Goal: Information Seeking & Learning: Learn about a topic

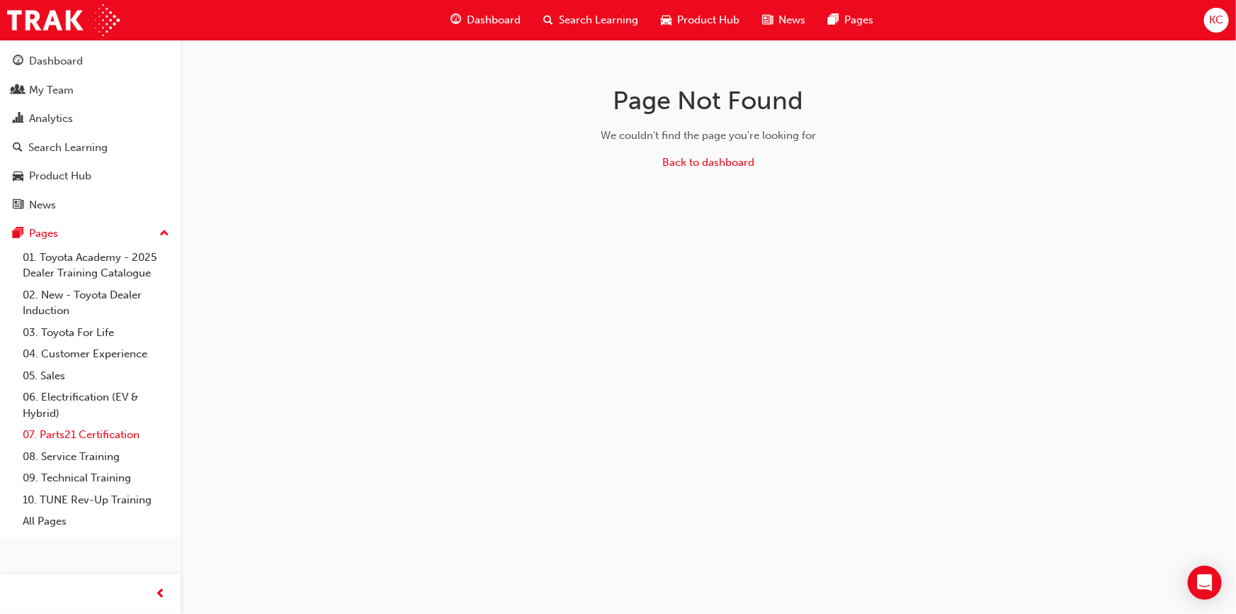
click at [109, 429] on link "07. Parts21 Certification" at bounding box center [96, 435] width 158 height 22
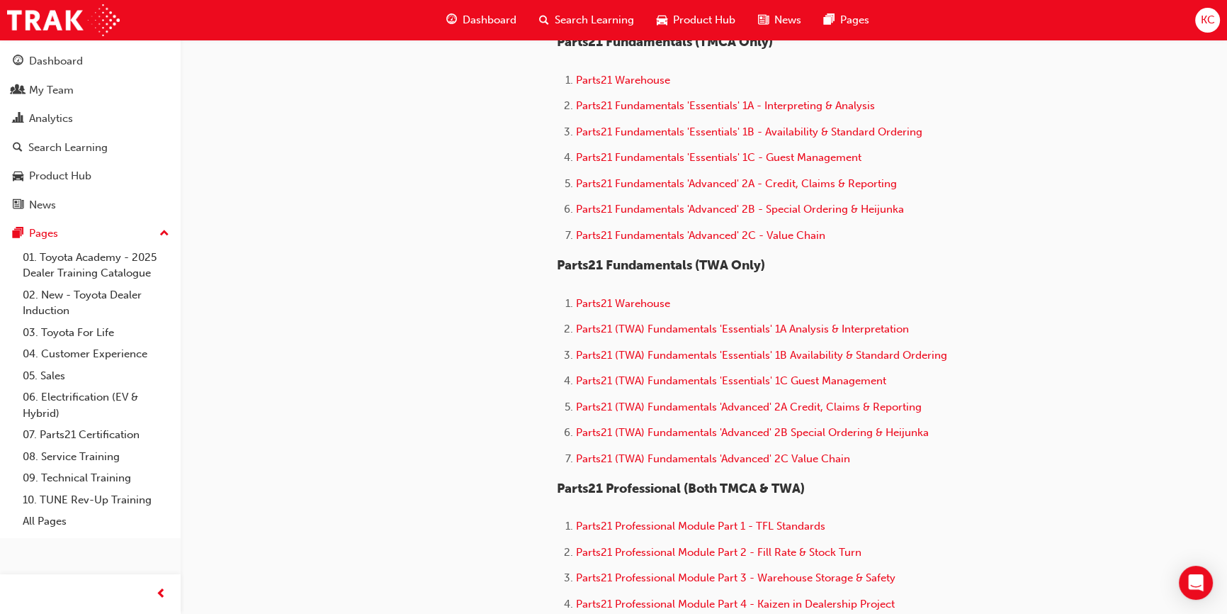
scroll to position [515, 0]
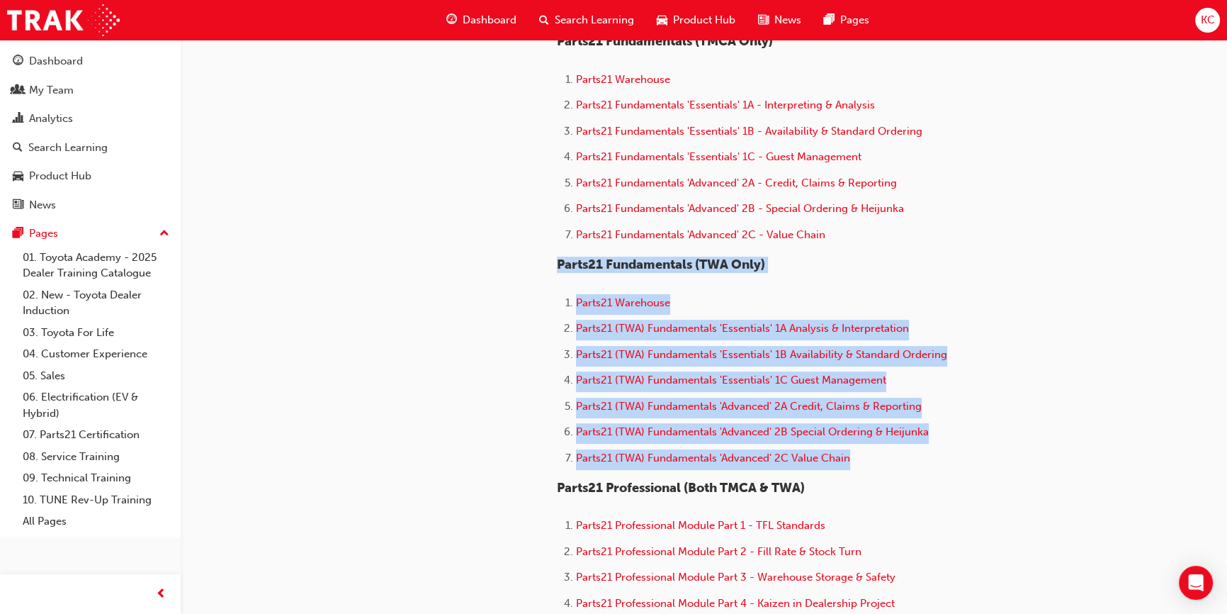
drag, startPoint x: 537, startPoint y: 252, endPoint x: 962, endPoint y: 470, distance: 476.9
copy div "Parts21 Fundamentals (TWA Only) Parts21 Warehouse Parts21 (TWA) Fundamentals 'E…"
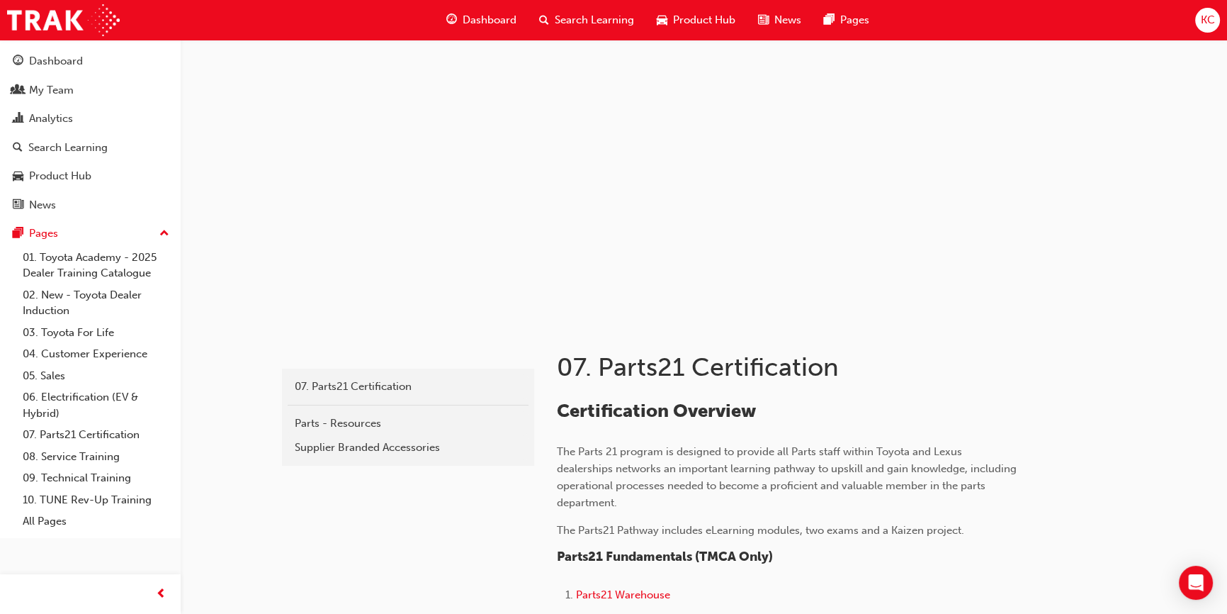
click at [458, 9] on div "Dashboard" at bounding box center [481, 20] width 93 height 29
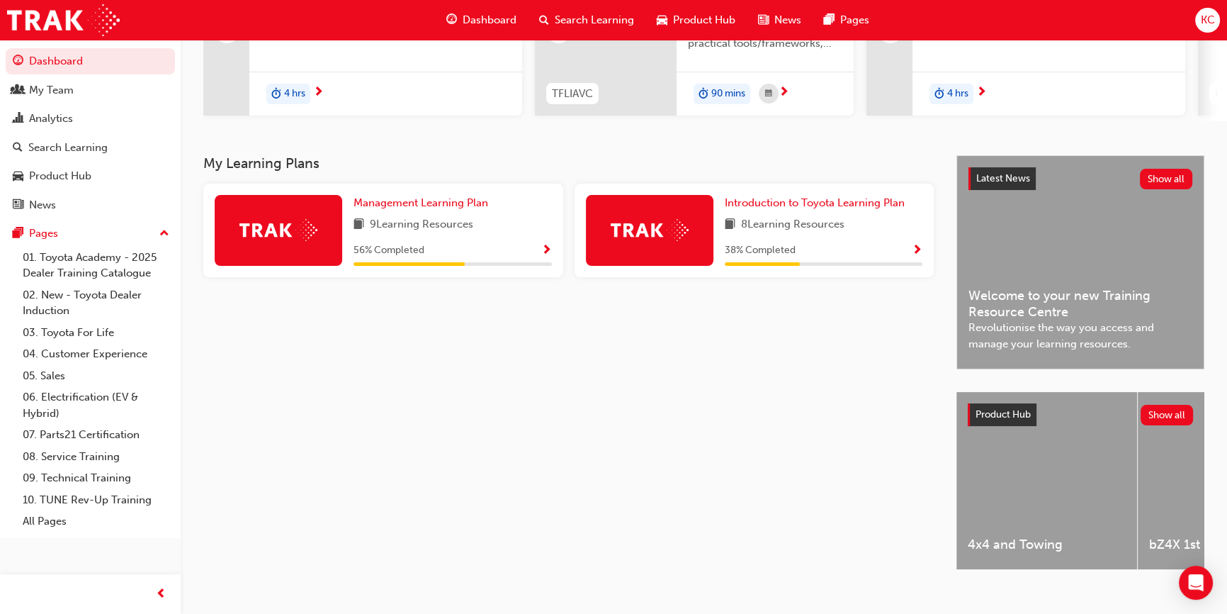
scroll to position [231, 0]
